Goal: Information Seeking & Learning: Learn about a topic

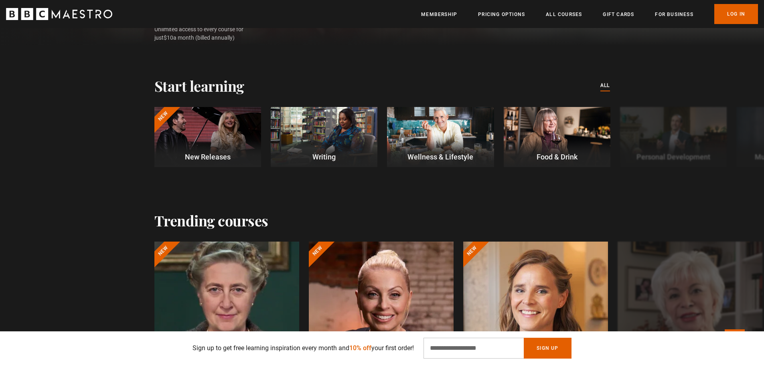
scroll to position [200, 0]
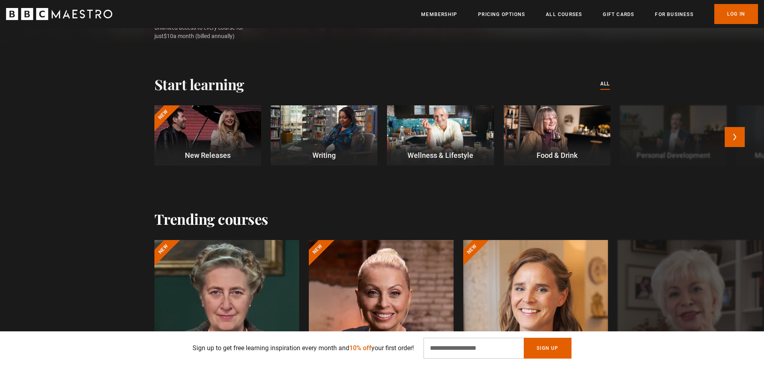
click at [220, 158] on p "New Releases" at bounding box center [207, 155] width 107 height 11
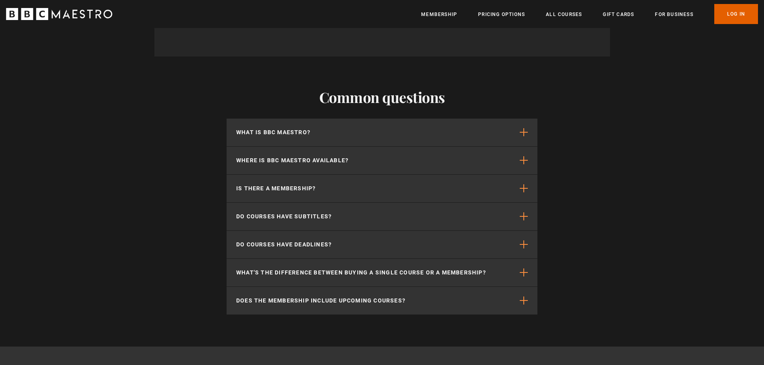
scroll to position [1353, 0]
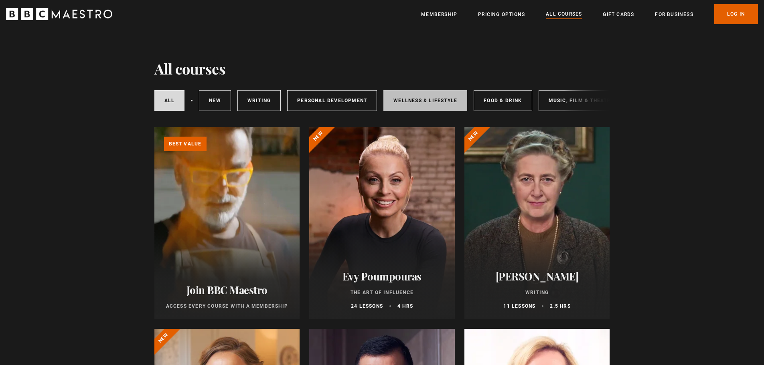
click at [446, 99] on link "Wellness & Lifestyle" at bounding box center [425, 100] width 84 height 21
